Goal: Check status

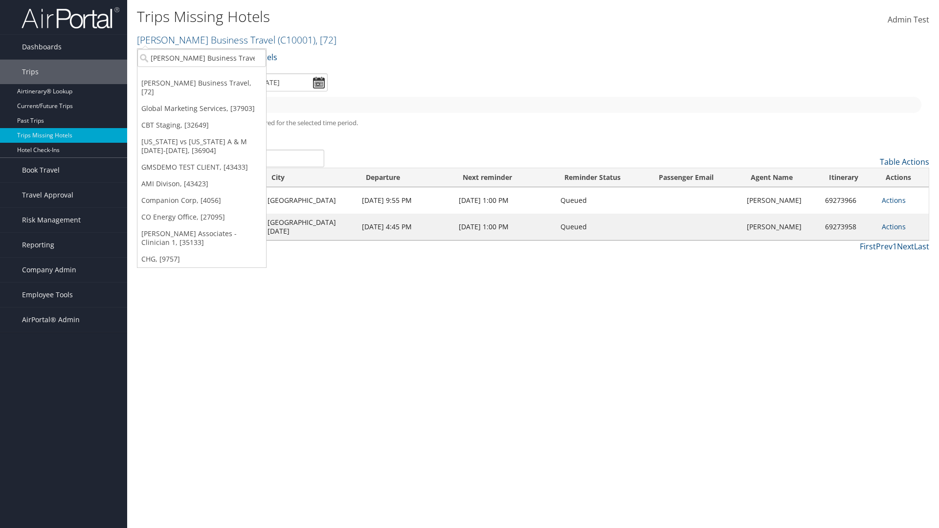
type input "[PERSON_NAME] Business Travel"
click at [215, 85] on div "Account" at bounding box center [215, 84] width 167 height 9
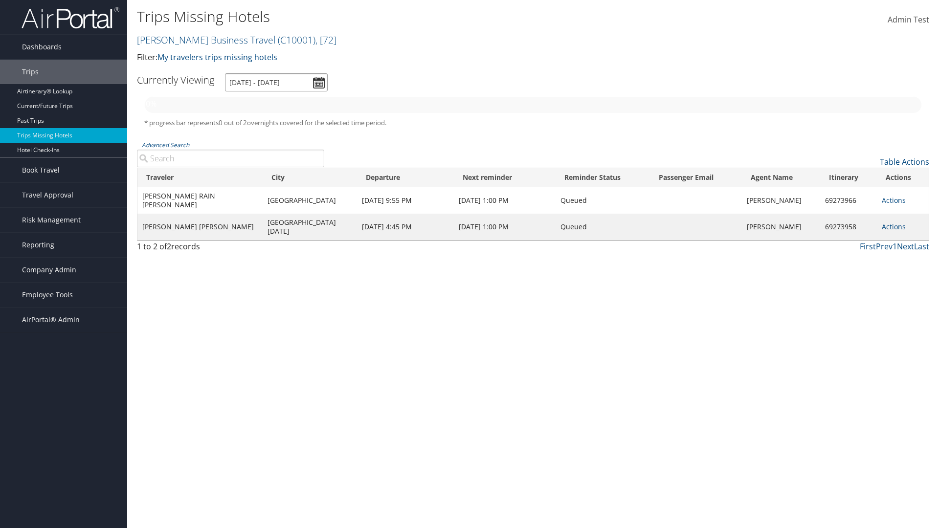
click at [276, 82] on input "[DATE] - [DATE]" at bounding box center [276, 82] width 103 height 18
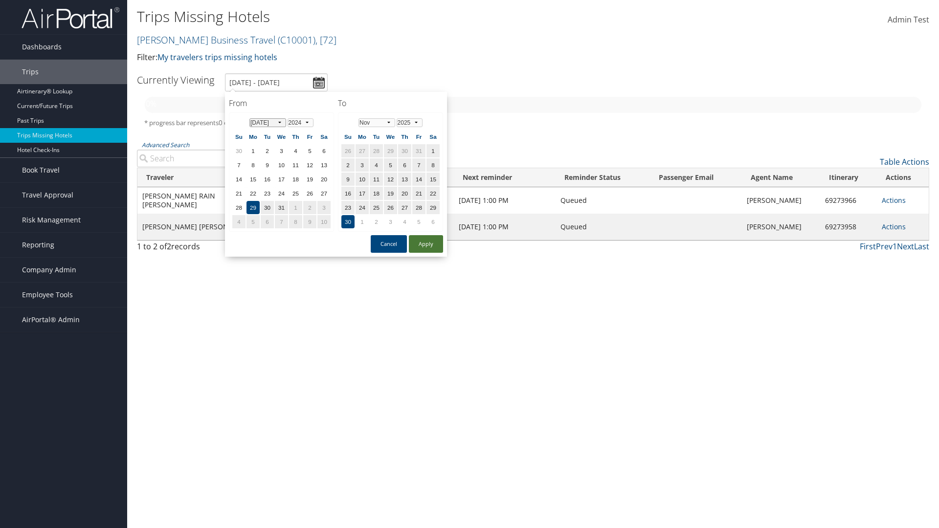
click at [268, 122] on select "Jan Feb Mar Apr May Jun [DATE] Aug Sep Oct Nov Dec" at bounding box center [267, 122] width 37 height 9
click at [426, 244] on button "Apply" at bounding box center [426, 244] width 34 height 18
type input "[DATE] - [DATE]"
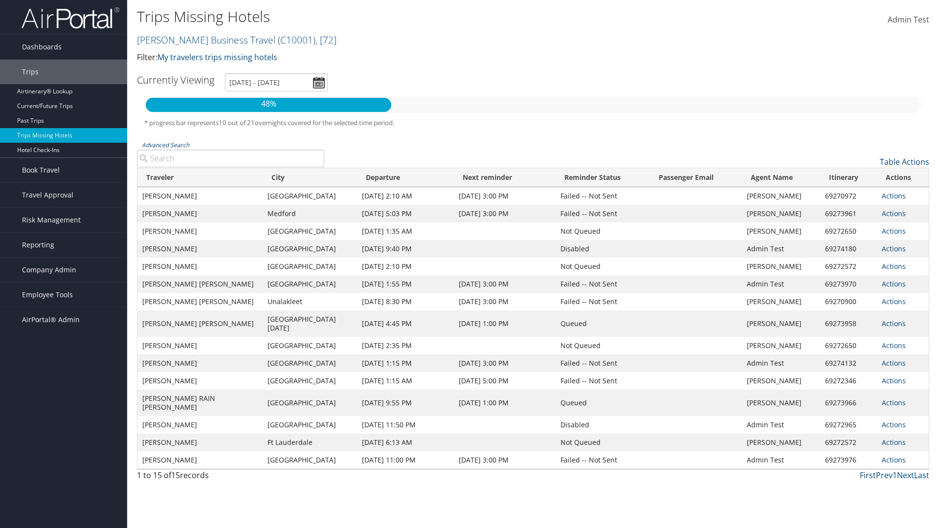
click at [893, 196] on link "Actions" at bounding box center [894, 195] width 24 height 9
